Goal: Task Accomplishment & Management: Manage account settings

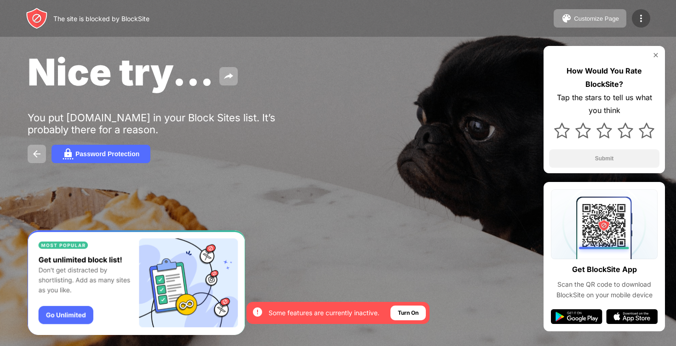
click at [639, 26] on div at bounding box center [641, 18] width 18 height 18
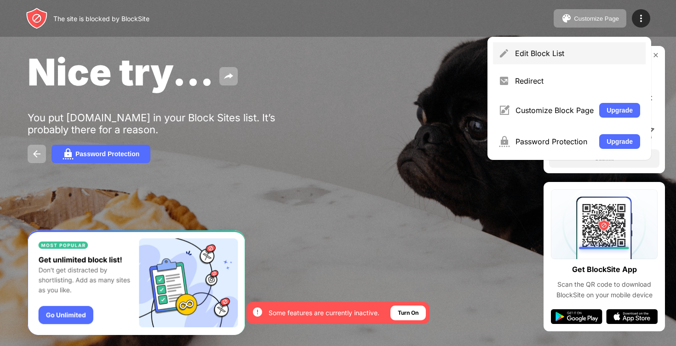
click at [560, 49] on div "Edit Block List" at bounding box center [569, 53] width 153 height 22
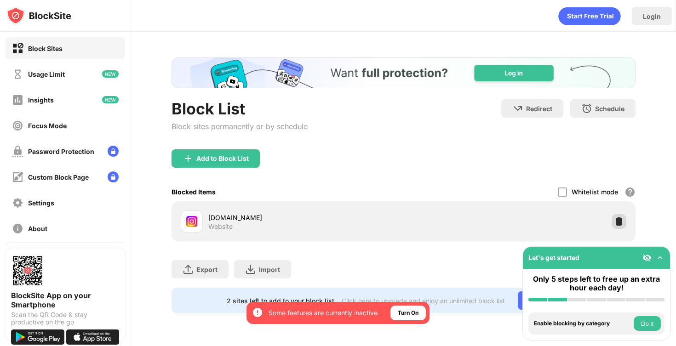
click at [615, 223] on img at bounding box center [618, 221] width 9 height 9
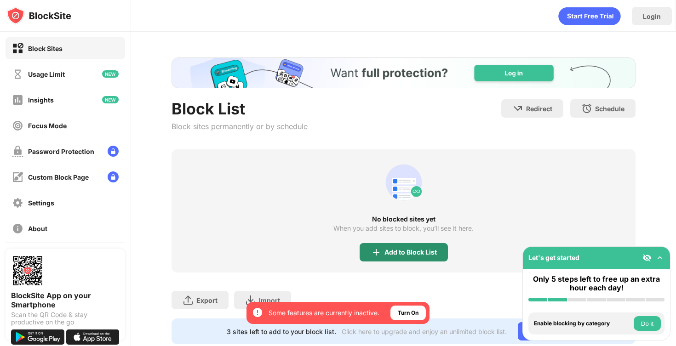
click at [414, 255] on div "Add to Block List" at bounding box center [410, 252] width 52 height 7
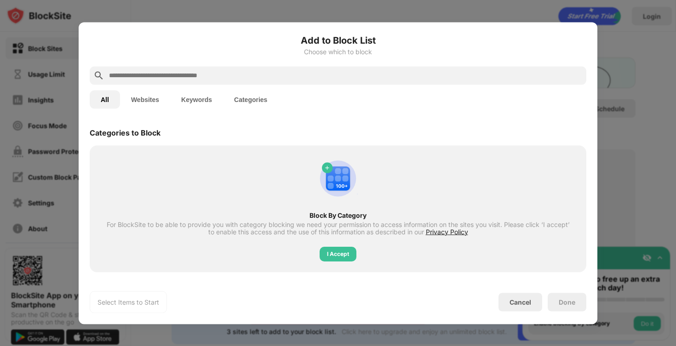
click at [354, 76] on input "text" at bounding box center [345, 75] width 475 height 11
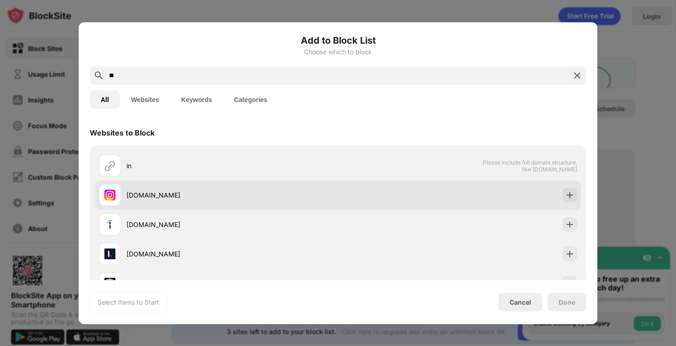
type input "**"
click at [565, 199] on img at bounding box center [569, 194] width 9 height 9
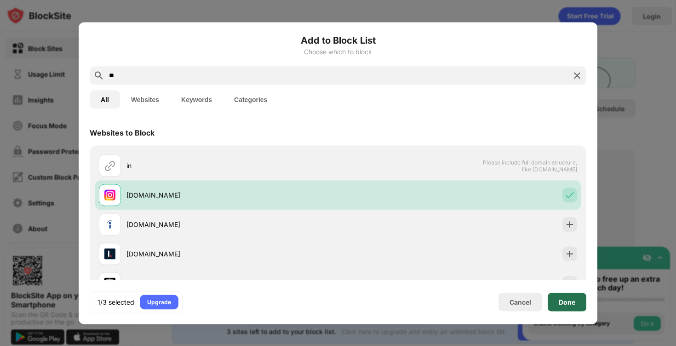
click at [579, 310] on div "Done" at bounding box center [567, 302] width 39 height 18
